Goal: Use online tool/utility: Utilize a website feature to perform a specific function

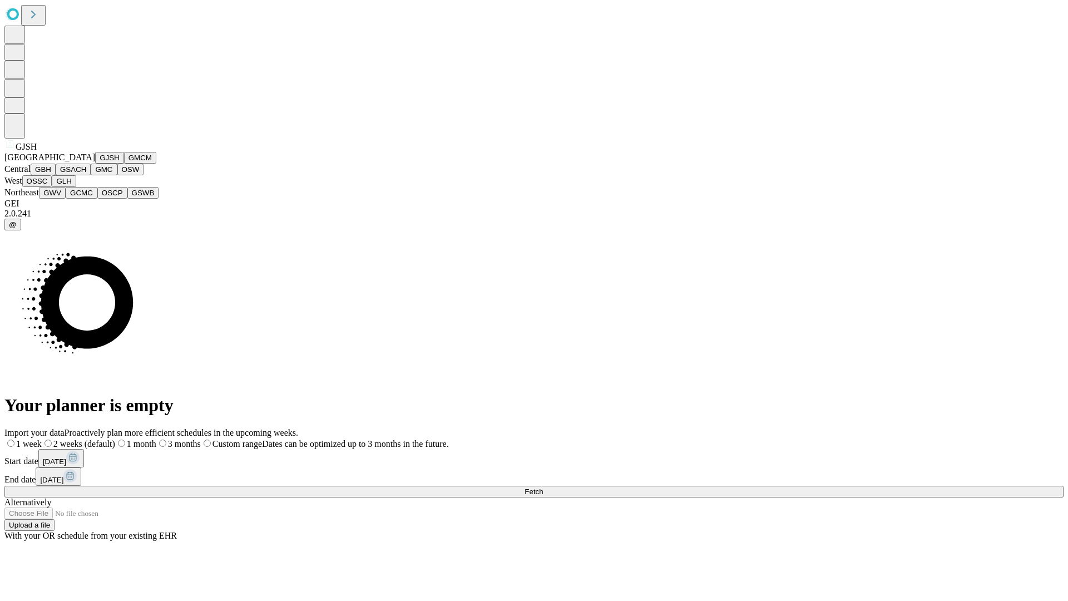
click at [95, 164] on button "GJSH" at bounding box center [109, 158] width 29 height 12
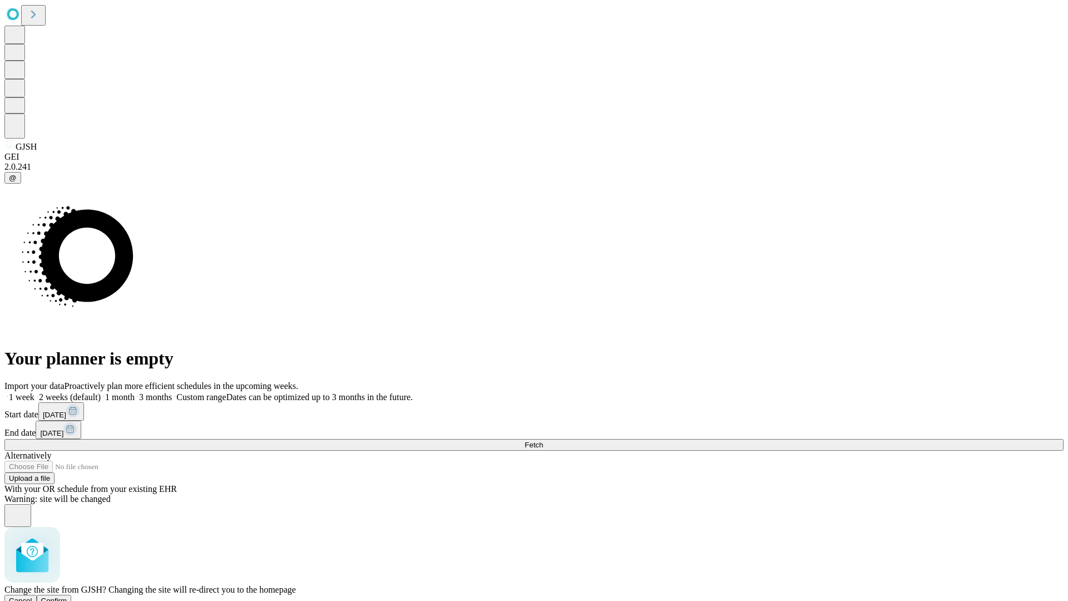
click at [67, 596] on span "Confirm" at bounding box center [54, 600] width 26 height 8
click at [34, 392] on label "1 week" at bounding box center [19, 396] width 30 height 9
click at [543, 440] on span "Fetch" at bounding box center [533, 444] width 18 height 8
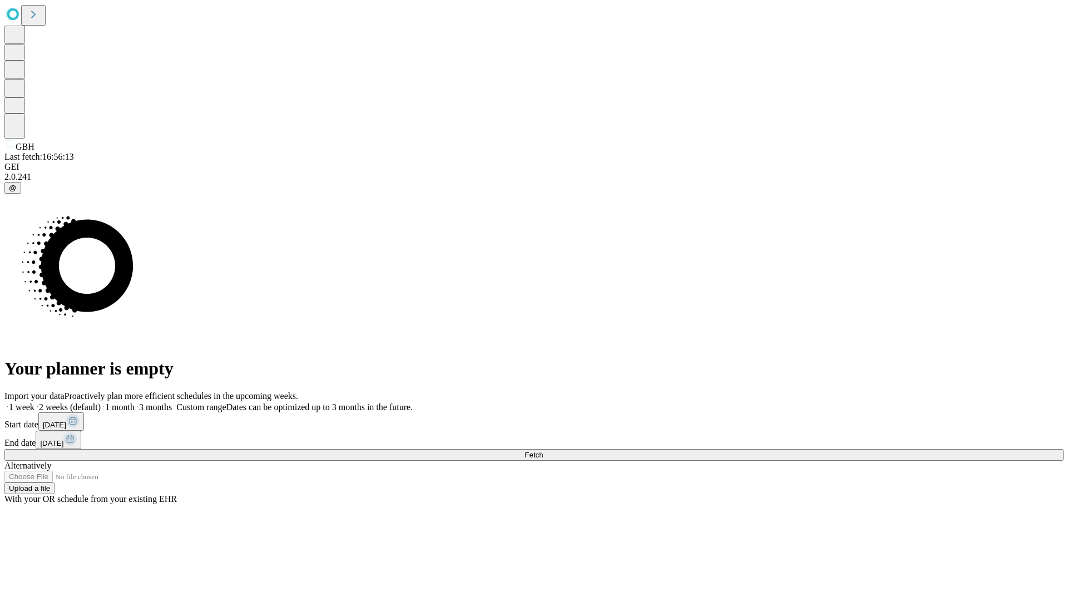
click at [34, 402] on label "1 week" at bounding box center [19, 406] width 30 height 9
click at [543, 450] on span "Fetch" at bounding box center [533, 454] width 18 height 8
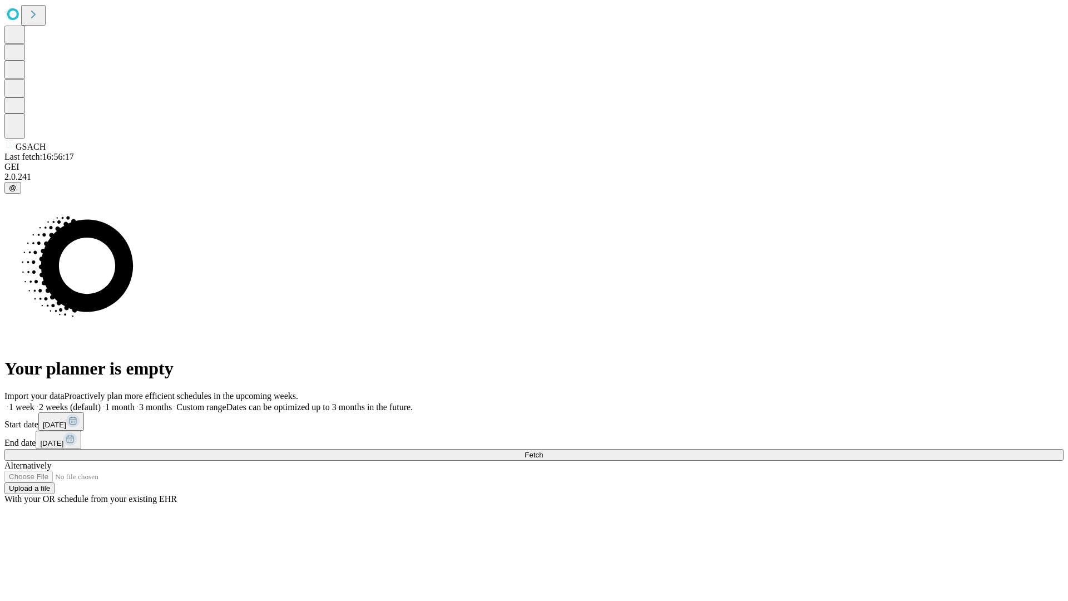
click at [34, 402] on label "1 week" at bounding box center [19, 406] width 30 height 9
click at [543, 450] on span "Fetch" at bounding box center [533, 454] width 18 height 8
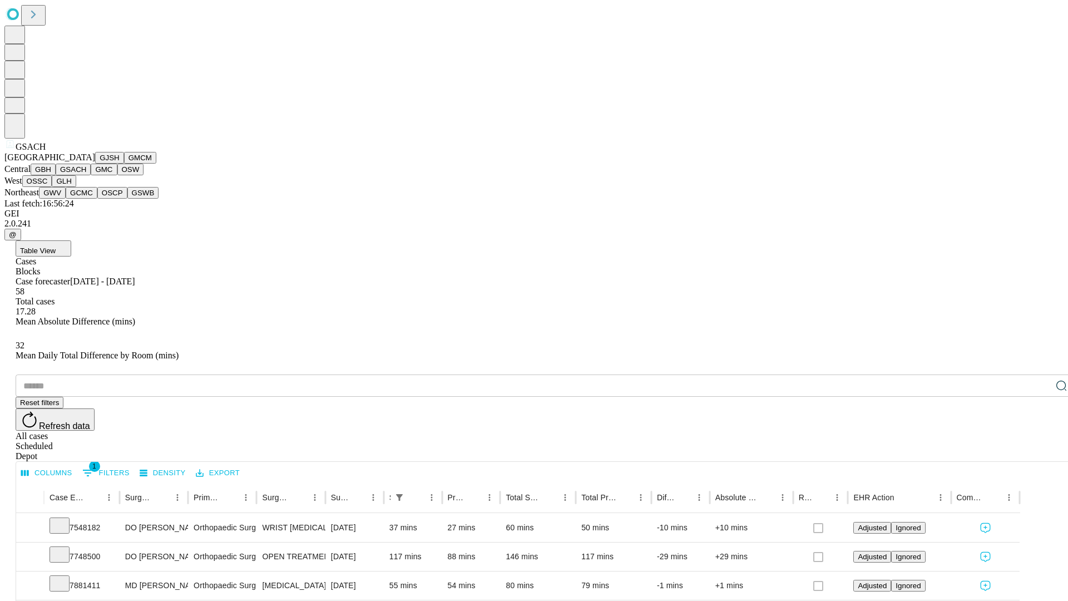
click at [91, 175] on button "GMC" at bounding box center [104, 170] width 26 height 12
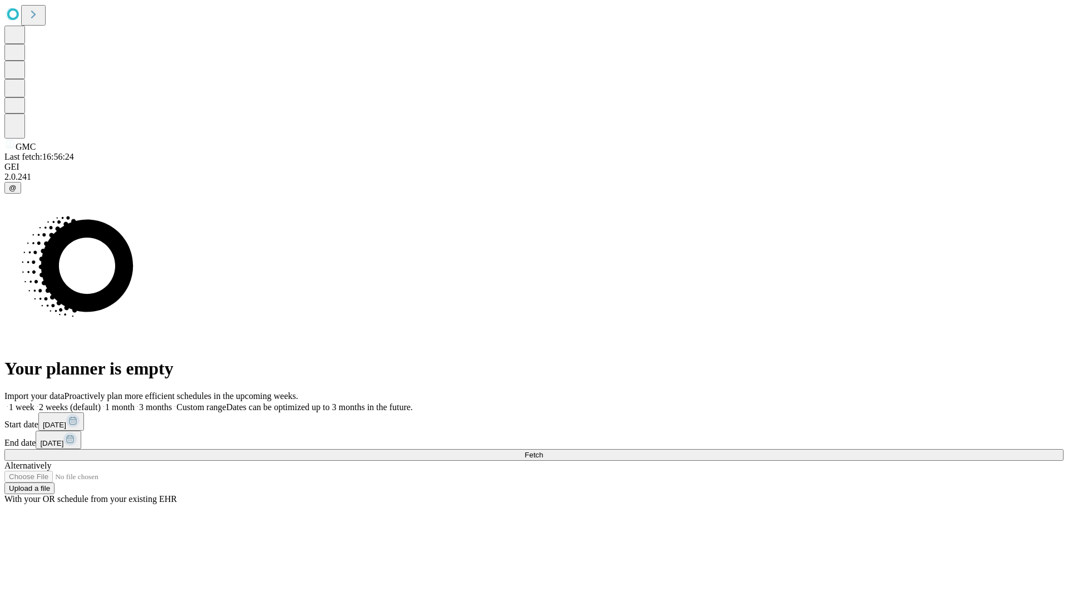
click at [34, 402] on label "1 week" at bounding box center [19, 406] width 30 height 9
click at [543, 450] on span "Fetch" at bounding box center [533, 454] width 18 height 8
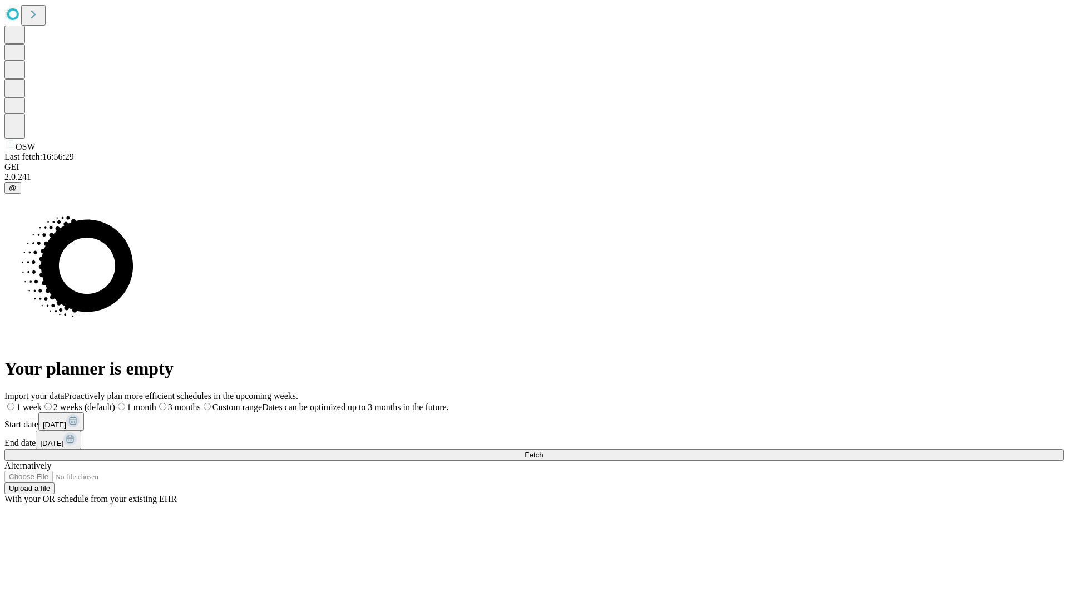
click at [543, 450] on span "Fetch" at bounding box center [533, 454] width 18 height 8
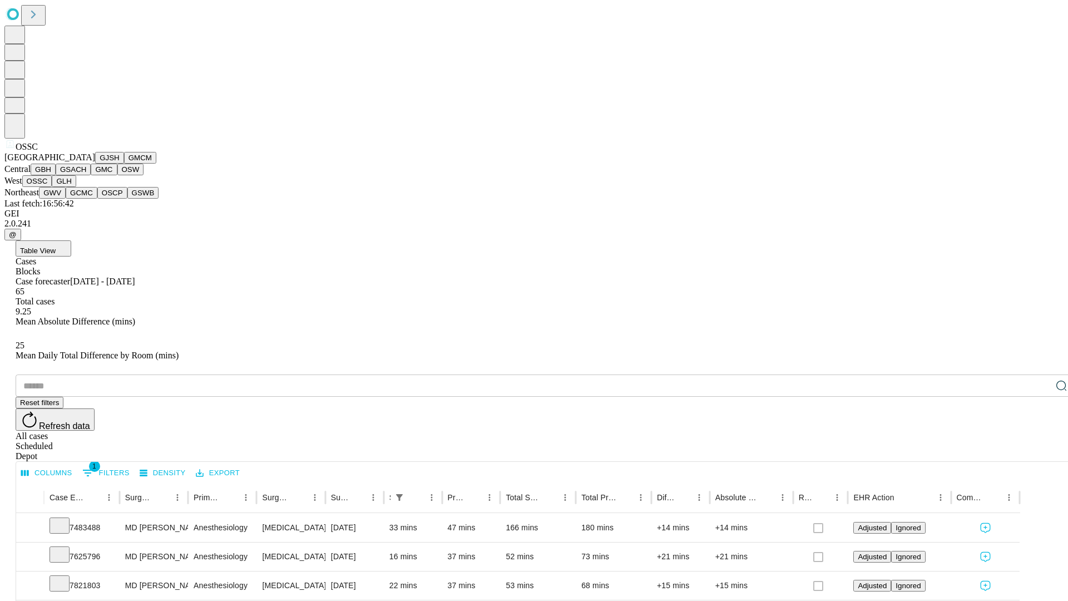
click at [76, 187] on button "GLH" at bounding box center [64, 181] width 24 height 12
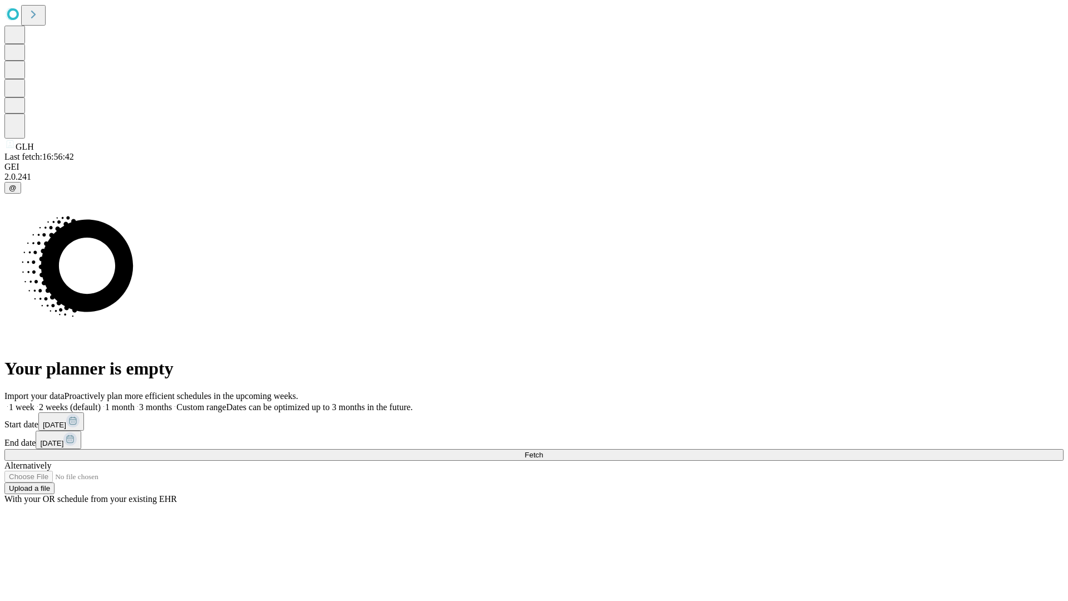
click at [34, 402] on label "1 week" at bounding box center [19, 406] width 30 height 9
click at [543, 450] on span "Fetch" at bounding box center [533, 454] width 18 height 8
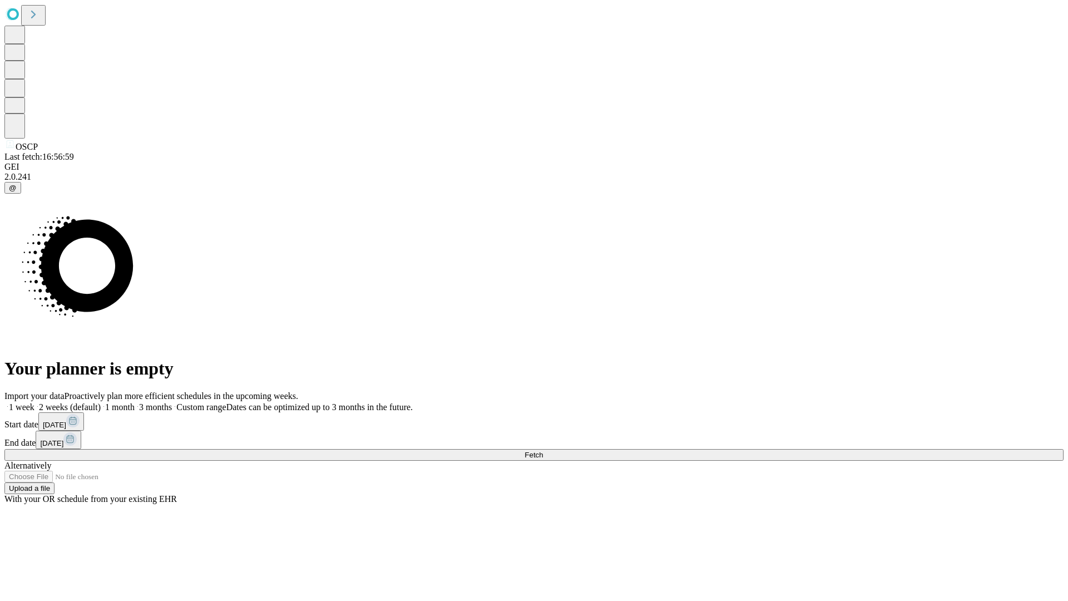
click at [543, 450] on span "Fetch" at bounding box center [533, 454] width 18 height 8
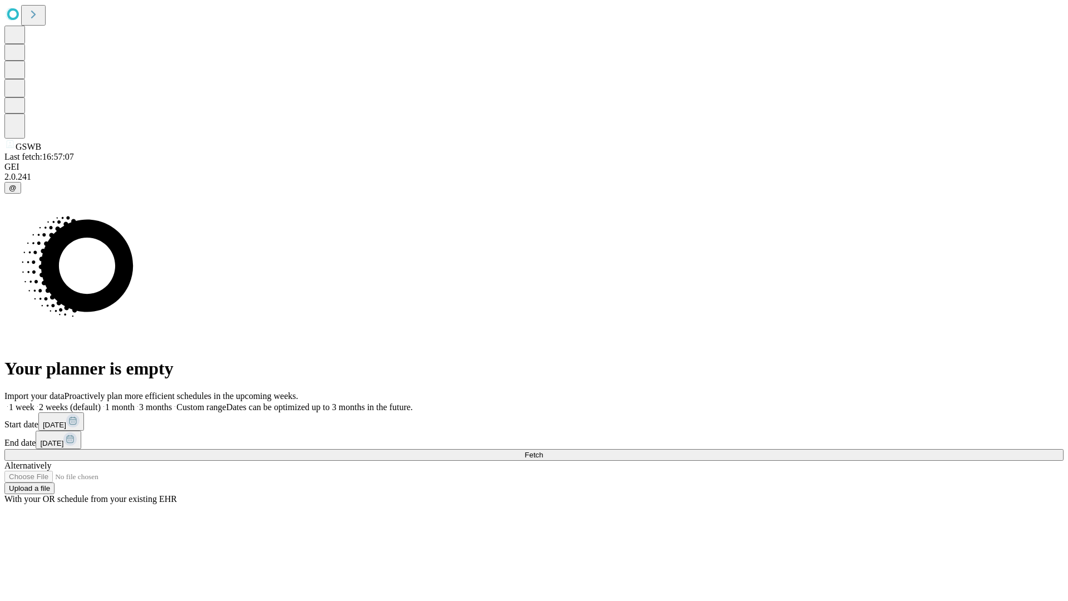
click at [34, 402] on label "1 week" at bounding box center [19, 406] width 30 height 9
click at [543, 450] on span "Fetch" at bounding box center [533, 454] width 18 height 8
